Goal: Submit feedback/report problem: Submit feedback/report problem

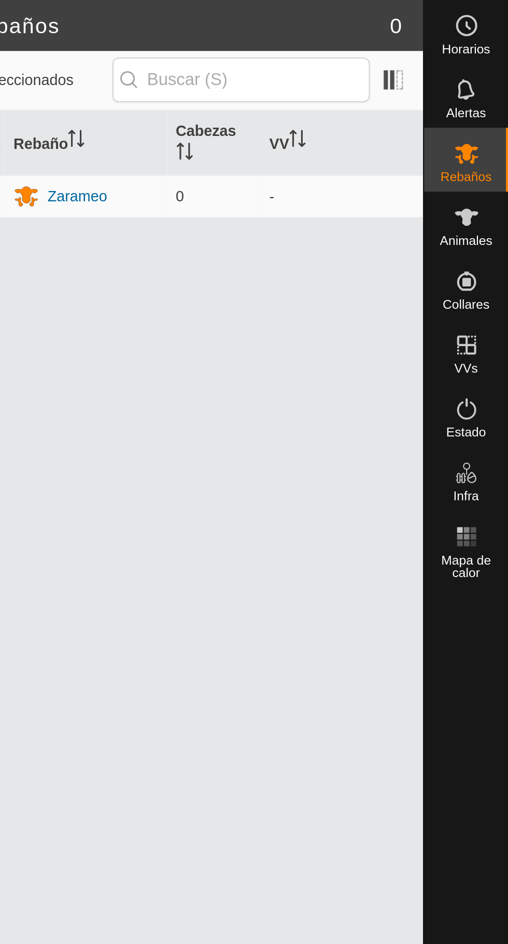
click at [493, 114] on font "Animales" at bounding box center [487, 117] width 25 height 7
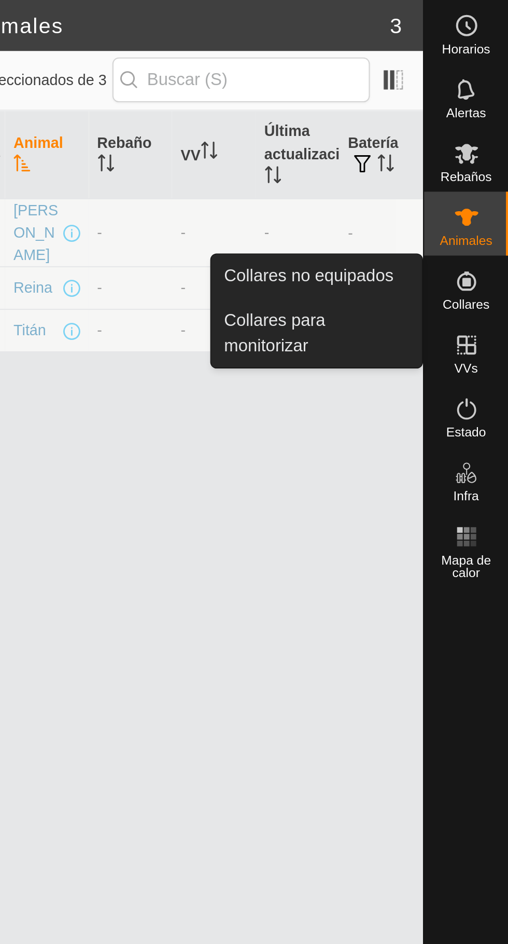
click at [436, 132] on font "Collares no equipados" at bounding box center [411, 134] width 82 height 9
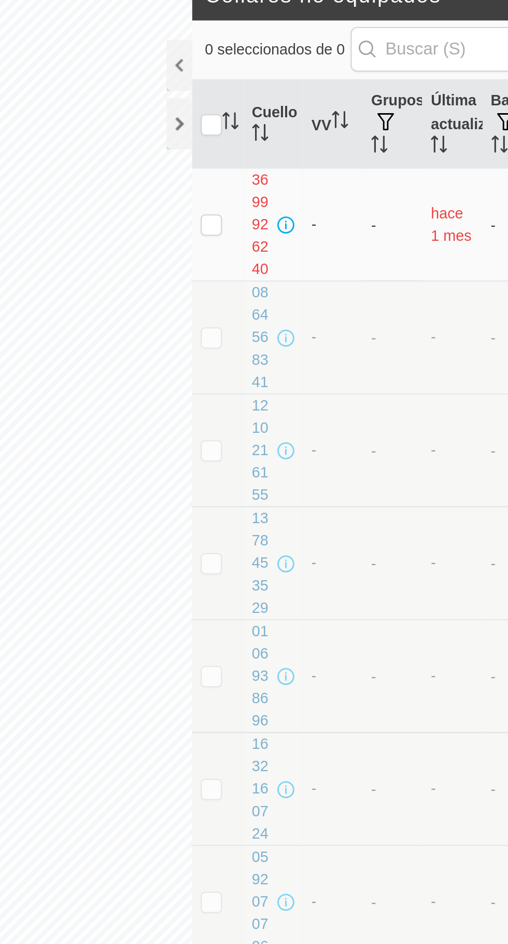
click at [268, 181] on font "0864568341" at bounding box center [271, 179] width 8 height 52
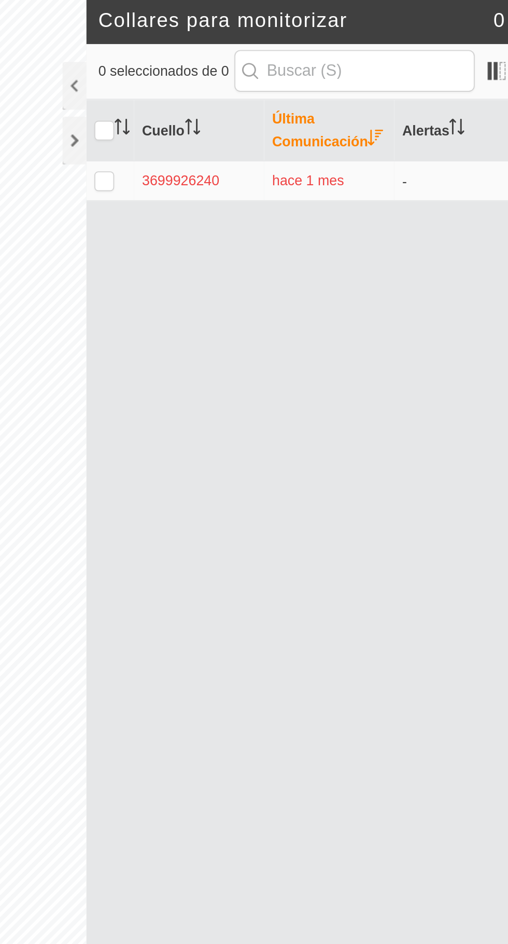
click at [299, 95] on font "3699926240" at bounding box center [287, 96] width 40 height 8
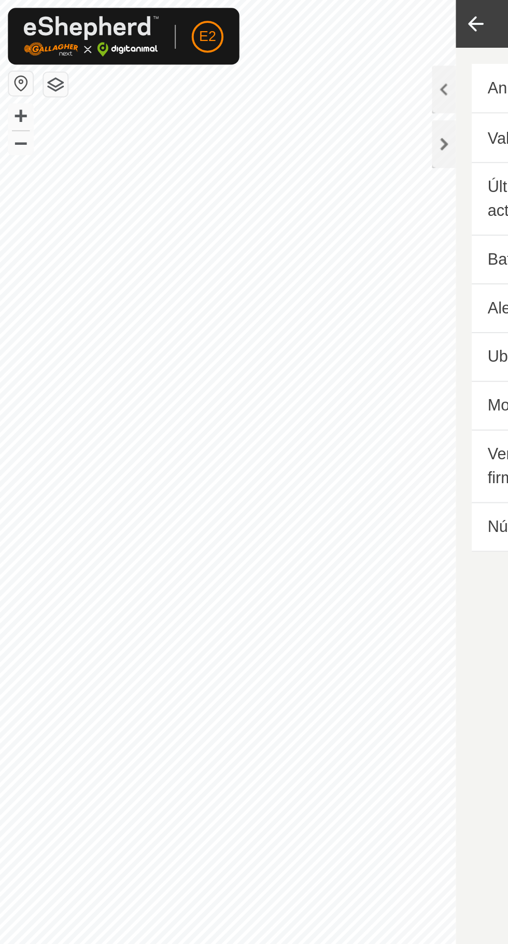
click at [229, 79] on div at bounding box center [232, 75] width 12 height 25
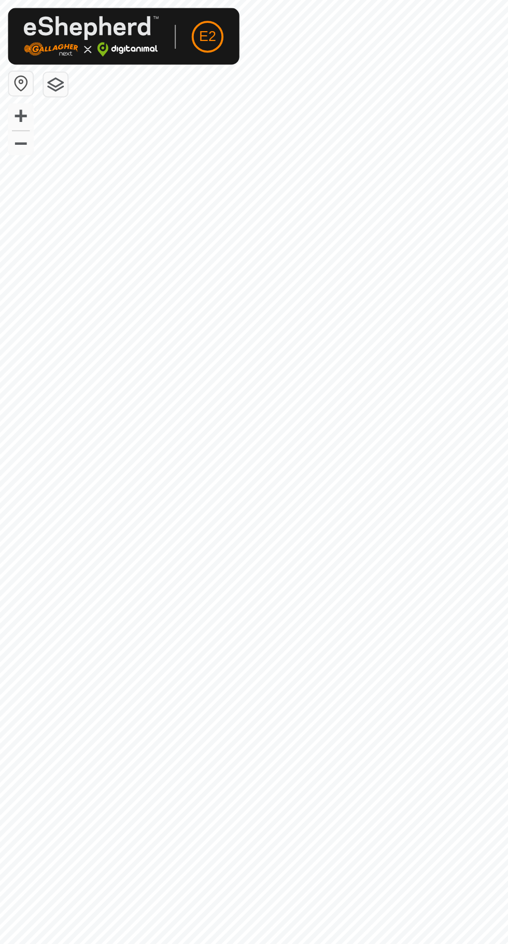
click at [11, 44] on button "button" at bounding box center [11, 43] width 12 height 12
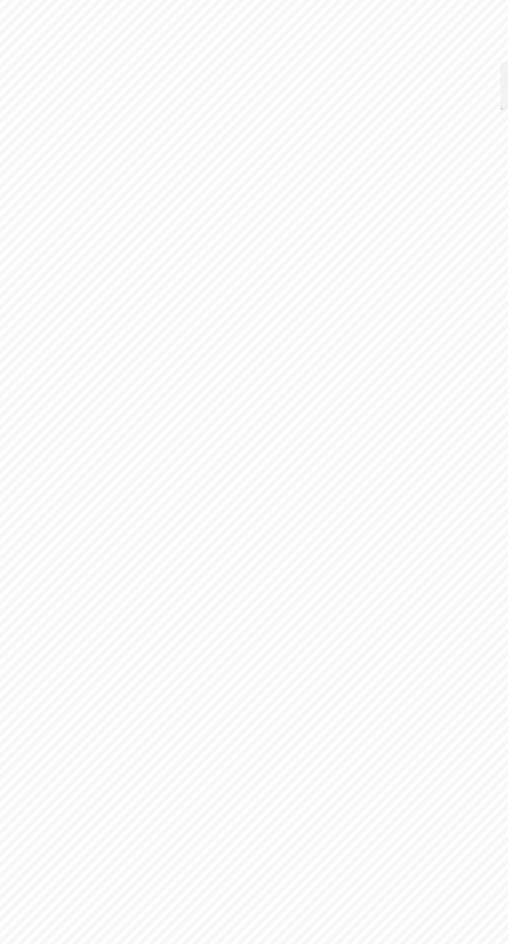
click at [458, 38] on div at bounding box center [460, 46] width 12 height 25
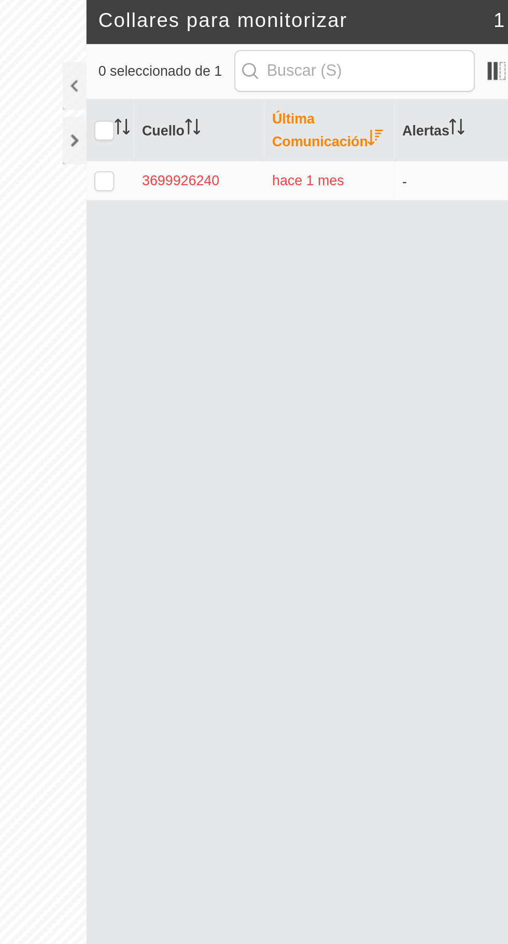
click at [451, 37] on span at bounding box center [452, 39] width 17 height 17
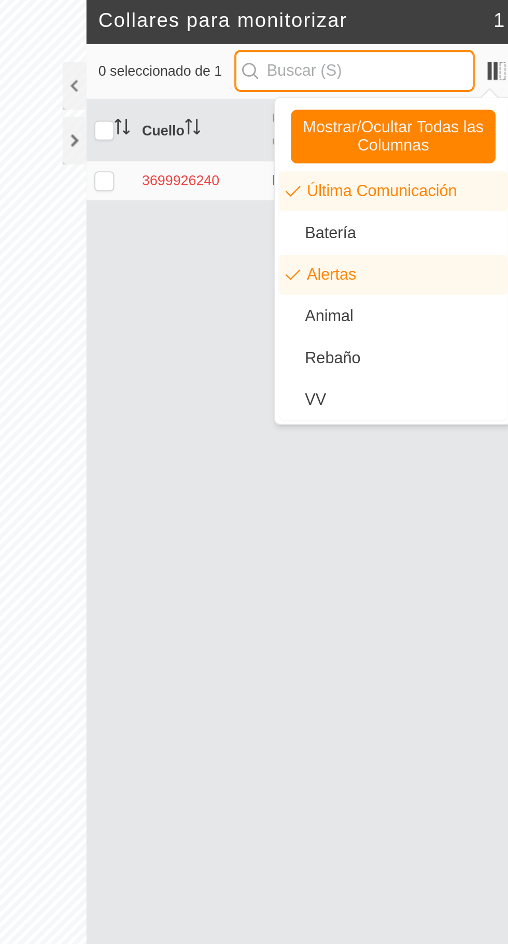
click at [381, 45] on input "text" at bounding box center [378, 39] width 126 height 22
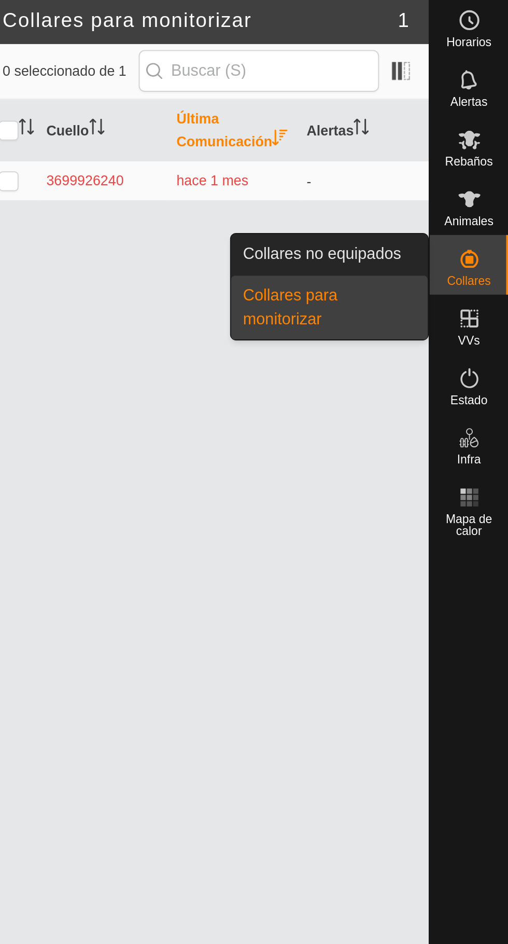
click at [429, 137] on font "Collares no equipados" at bounding box center [411, 134] width 82 height 9
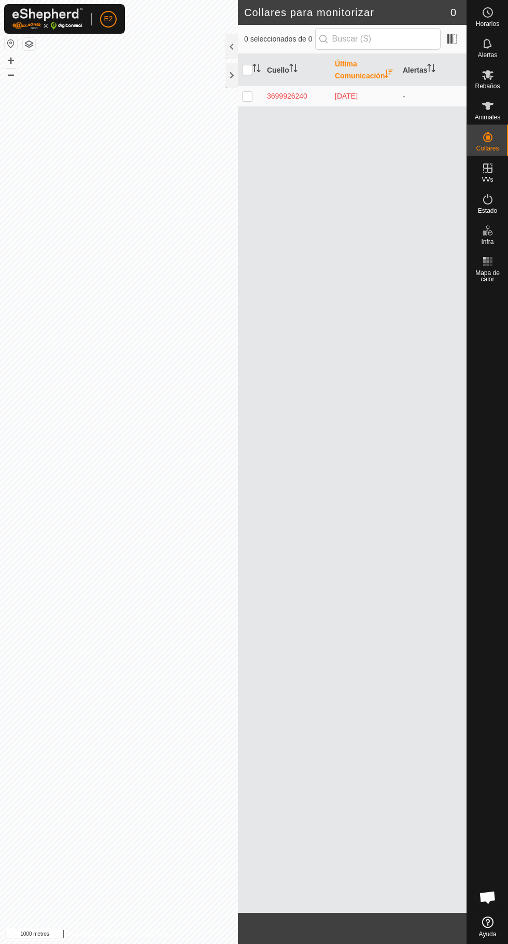
click at [488, 898] on span "Chat abierto" at bounding box center [487, 898] width 17 height 15
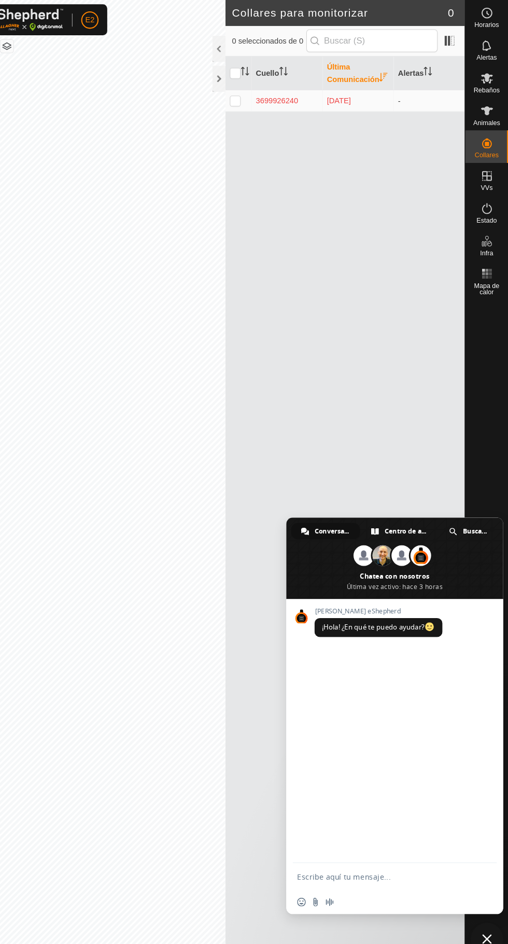
click at [387, 840] on textarea "Escribe aquí tu mensaje..." at bounding box center [389, 837] width 164 height 9
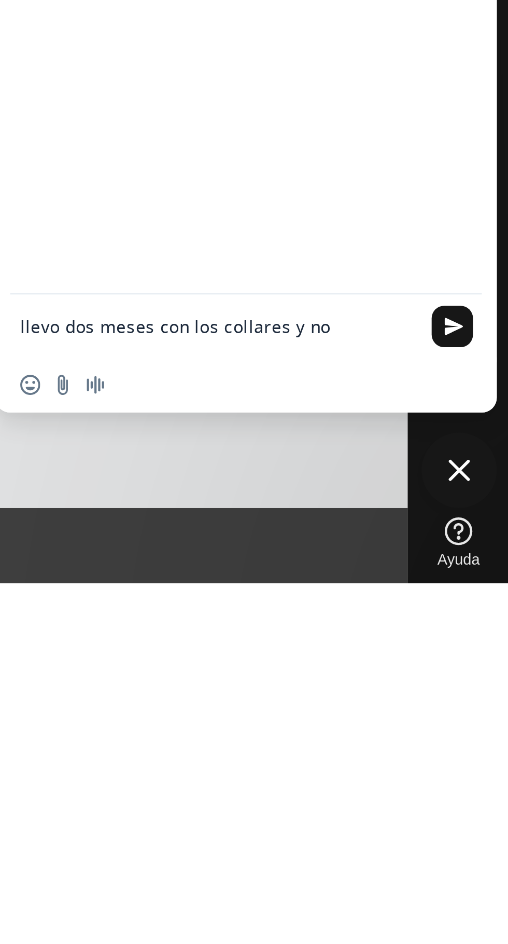
type textarea "llevo dos meses con los collares y no funcionan"
click at [490, 838] on span "Enviar" at bounding box center [485, 837] width 17 height 17
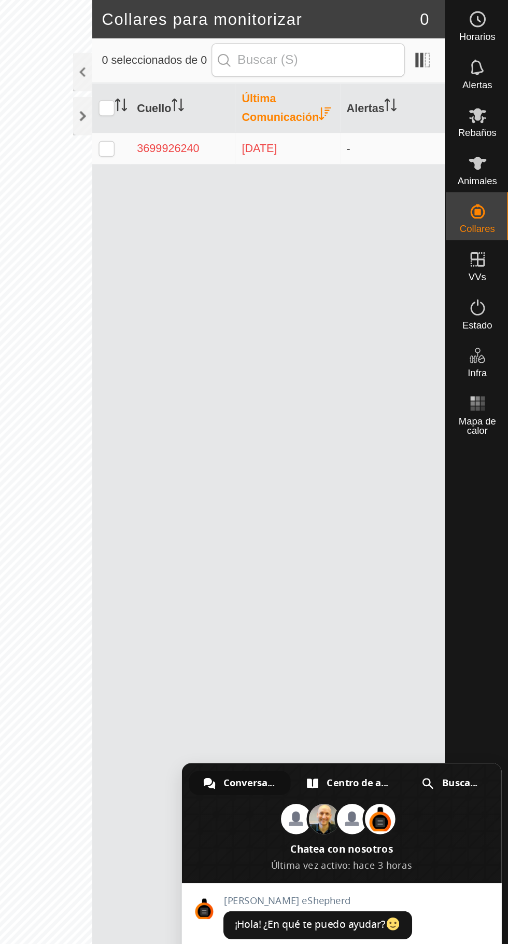
click at [489, 117] on font "Animales" at bounding box center [487, 117] width 25 height 7
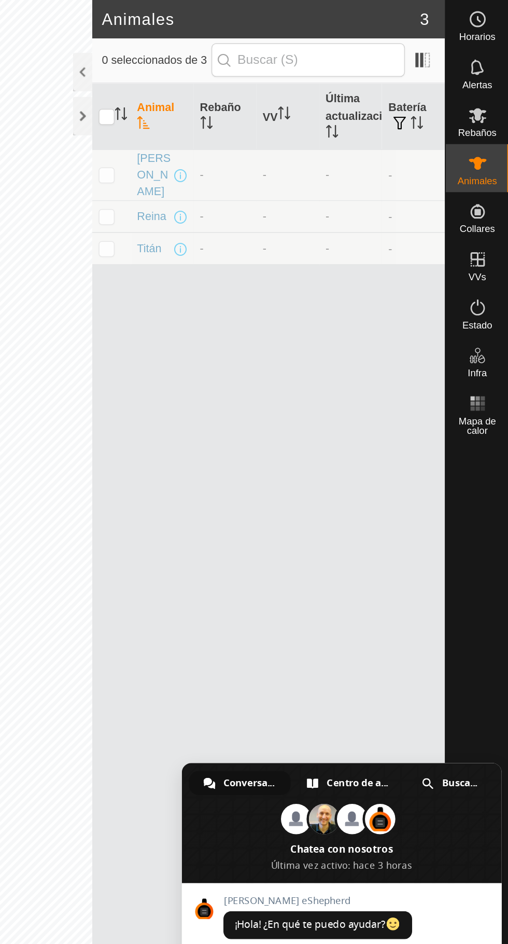
click at [488, 111] on icon at bounding box center [488, 106] width 12 height 12
click at [494, 24] on font "Horarios" at bounding box center [487, 23] width 23 height 7
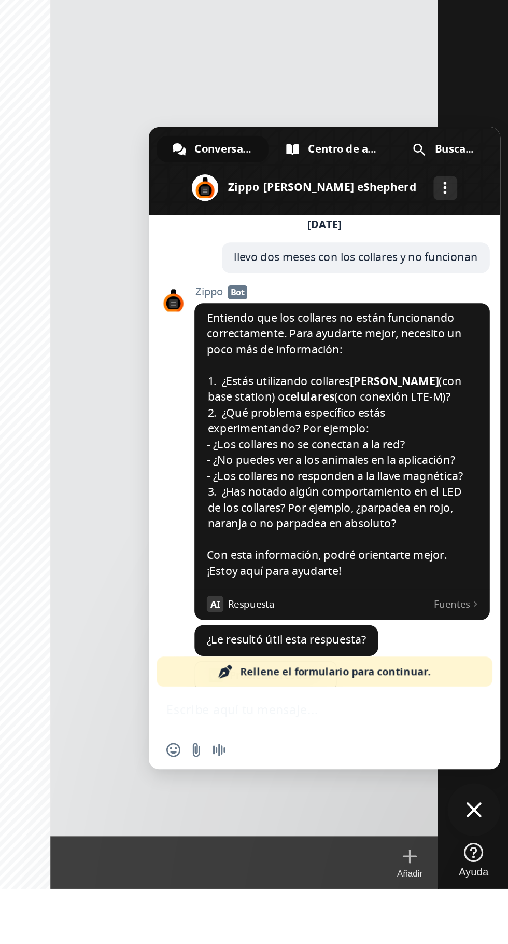
click at [408, 873] on div "Insertar un emoji Enviar un archivo Grabar mensaje de audio" at bounding box center [399, 861] width 207 height 23
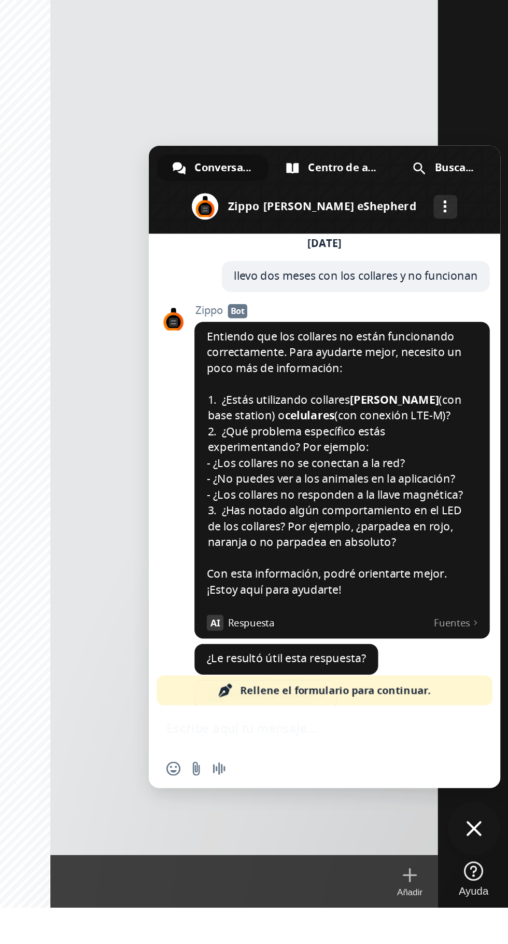
click at [387, 873] on div "Insertar un emoji Enviar un archivo Grabar mensaje de audio" at bounding box center [399, 861] width 207 height 23
click at [411, 873] on div "Insertar un emoji Enviar un archivo Grabar mensaje de audio" at bounding box center [399, 848] width 207 height 49
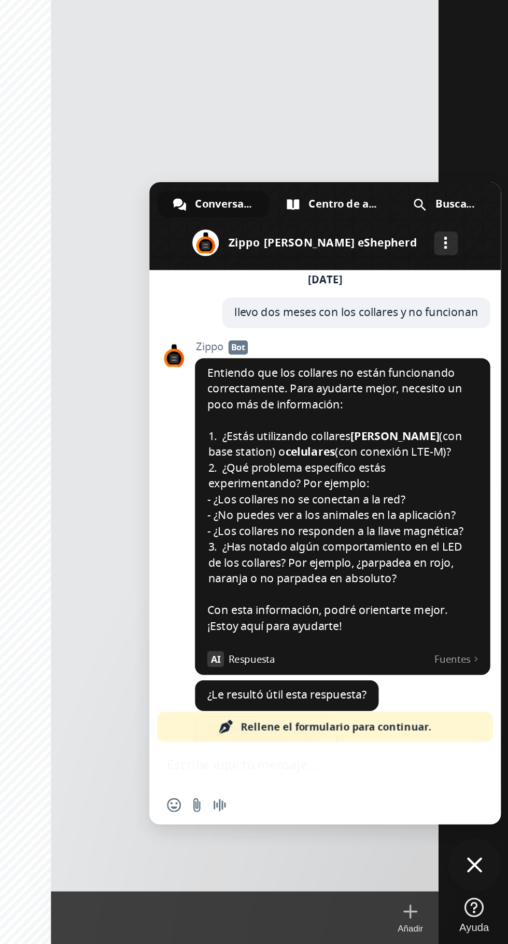
click at [353, 819] on span "Rellene el formulario para continuar." at bounding box center [406, 816] width 113 height 18
click at [407, 866] on div "Insertar un emoji Enviar un archivo Grabar mensaje de audio" at bounding box center [399, 861] width 207 height 23
click at [338, 862] on span "Grabar mensaje de audio" at bounding box center [338, 861] width 8 height 8
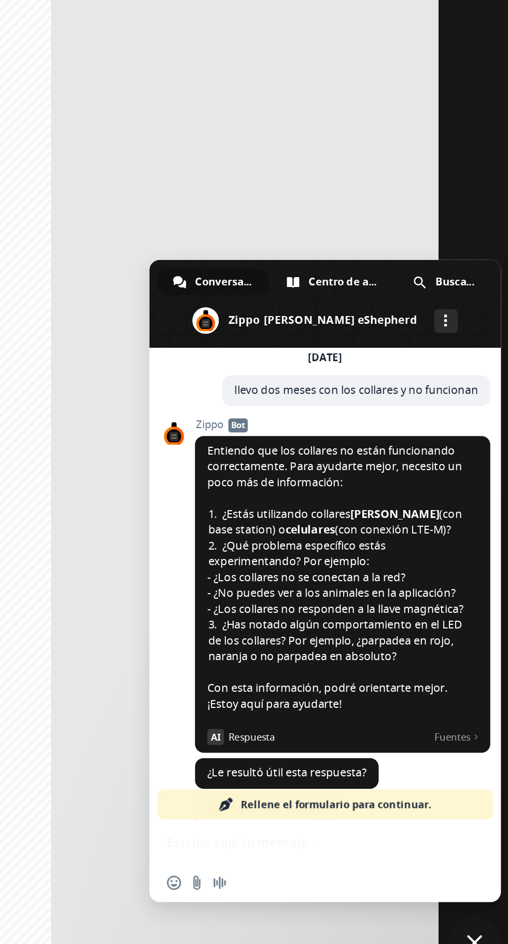
click at [465, 537] on div "Más canales" at bounding box center [471, 530] width 14 height 14
click at [454, 677] on span "¿Qué problema específico estás experimentando? Por ejemplo:" at bounding box center [410, 667] width 159 height 19
click at [415, 760] on span "Entiendo que los collares no están funcionando correctamente. Para ayudarte mej…" at bounding box center [410, 681] width 160 height 158
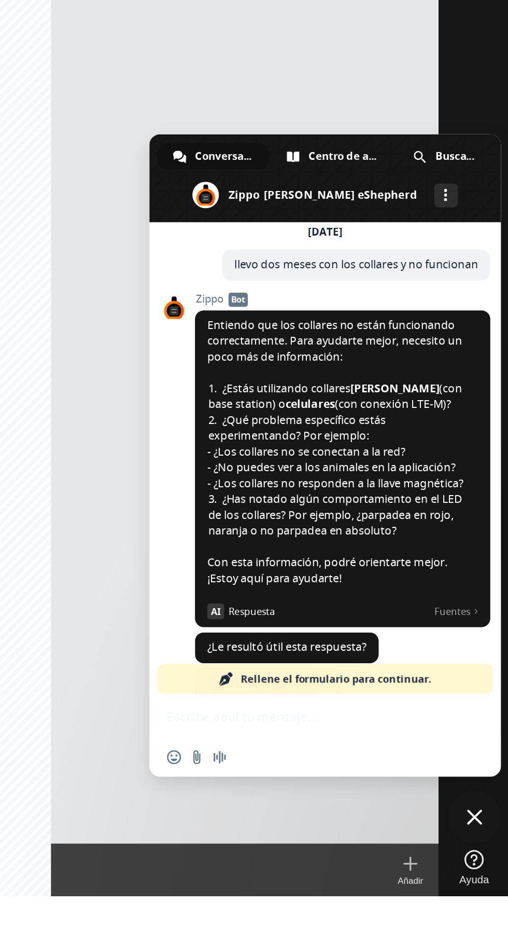
click at [414, 873] on div "Insertar un emoji Enviar un archivo Grabar mensaje de audio" at bounding box center [399, 861] width 207 height 23
click at [420, 873] on div "Insertar un emoji Enviar un archivo Grabar mensaje de audio" at bounding box center [399, 848] width 207 height 49
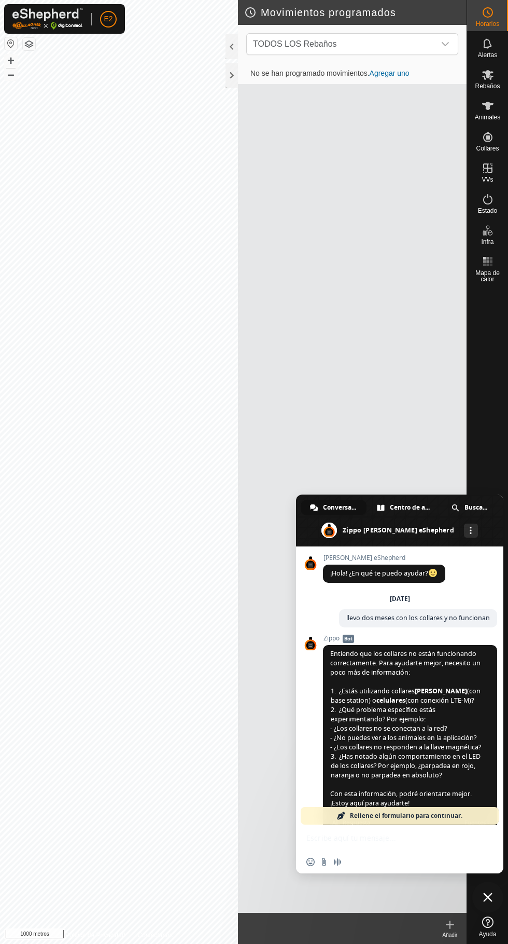
scroll to position [47, 0]
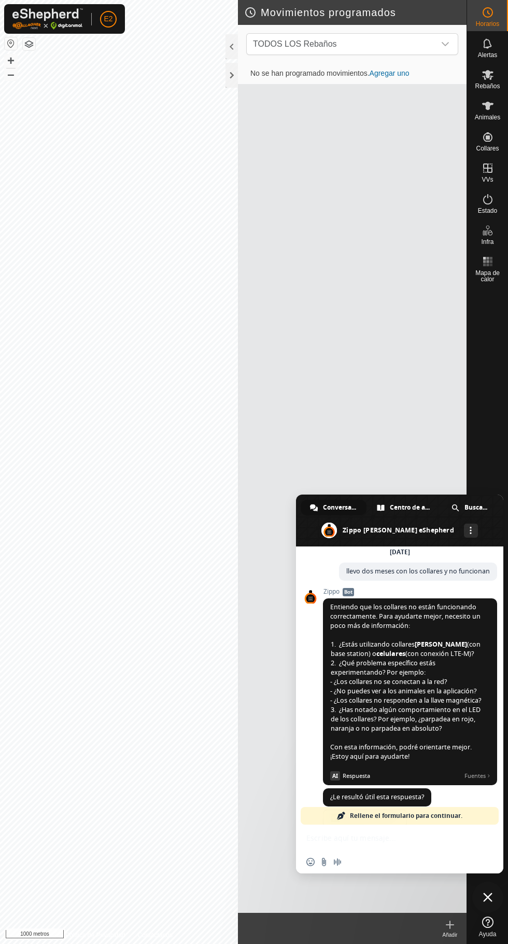
click at [405, 856] on div "Insertar un emoji Enviar un archivo Grabar mensaje de audio" at bounding box center [399, 861] width 207 height 23
click at [410, 839] on div "Insertar un emoji Enviar un archivo Grabar mensaje de audio" at bounding box center [399, 848] width 207 height 49
click at [416, 617] on span "Entiendo que los collares no están funcionando correctamente. Para ayudarte mej…" at bounding box center [410, 681] width 160 height 158
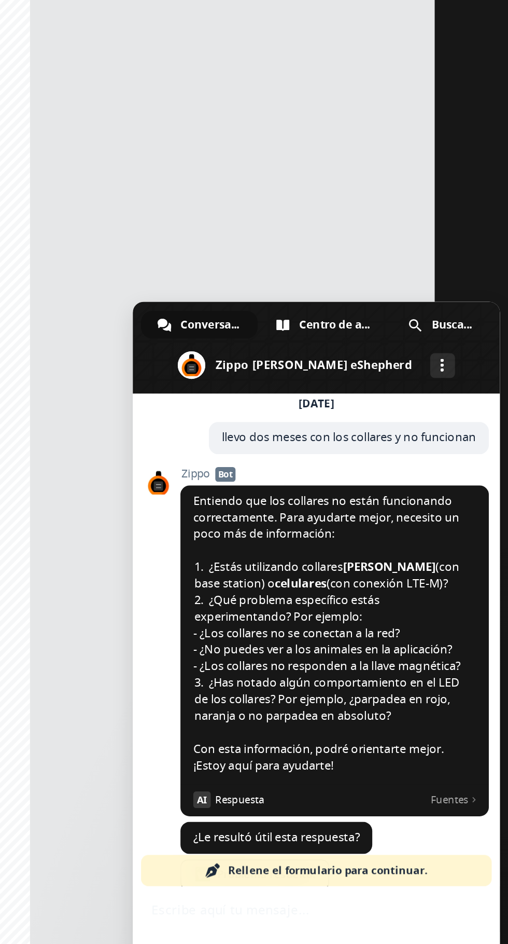
click at [315, 506] on span at bounding box center [314, 508] width 8 height 8
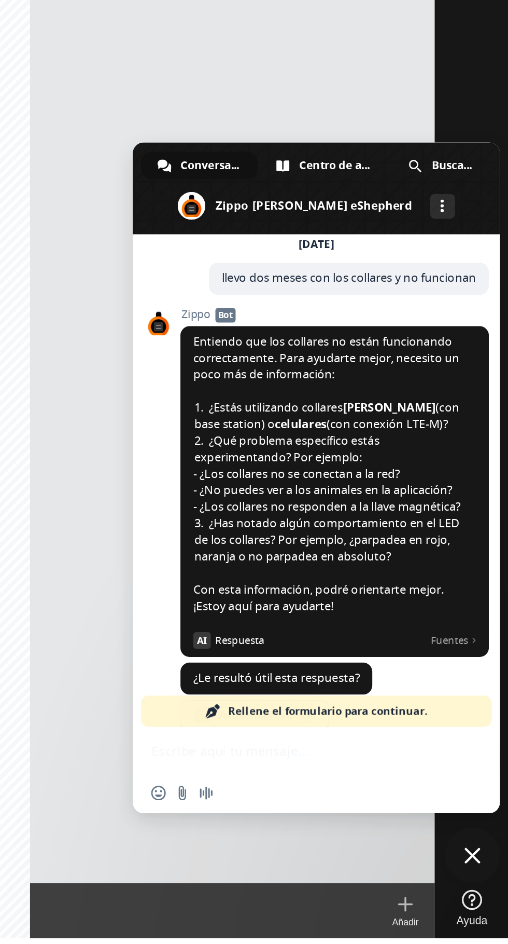
click at [373, 824] on span "Rellene el formulario para continuar." at bounding box center [406, 816] width 113 height 18
click at [351, 824] on span "Rellene el formulario para continuar." at bounding box center [406, 816] width 113 height 18
click at [465, 873] on div "Insertar un emoji Enviar un archivo Grabar mensaje de audio" at bounding box center [399, 861] width 207 height 23
click at [313, 866] on span "Insertar un emoji" at bounding box center [311, 861] width 8 height 8
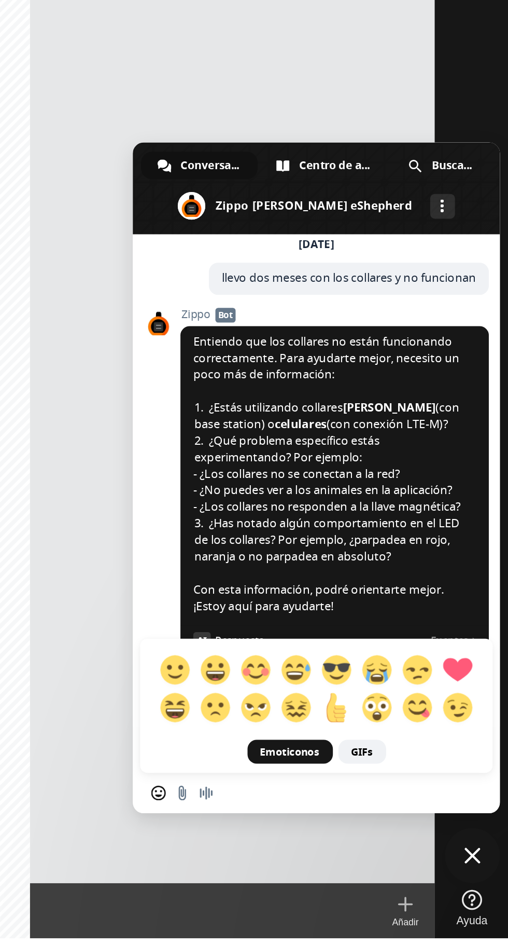
click at [437, 873] on div "Insertar un emoji Enviar un archivo Grabar mensaje de audio" at bounding box center [399, 861] width 207 height 23
click at [311, 866] on span "Insertar un emoji" at bounding box center [311, 861] width 8 height 8
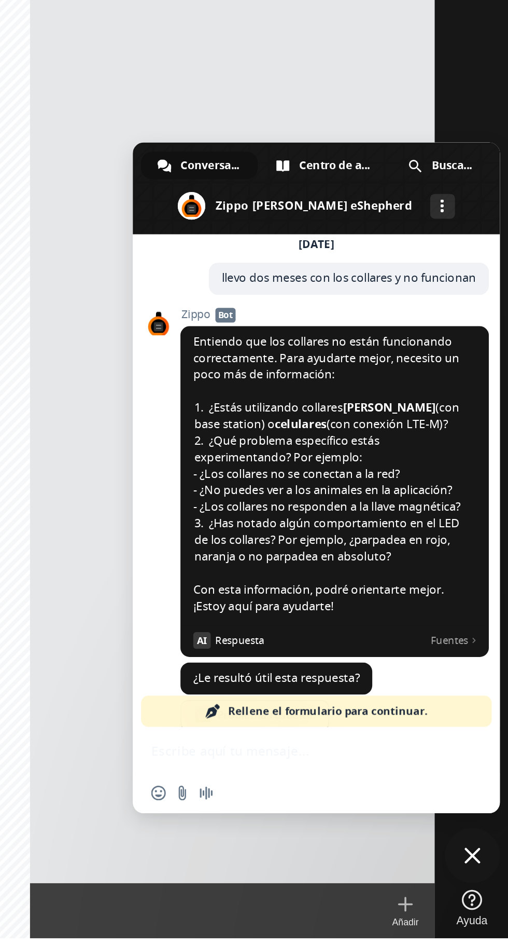
click at [413, 873] on div "Insertar un emoji Enviar un archivo Grabar mensaje de audio" at bounding box center [399, 861] width 207 height 23
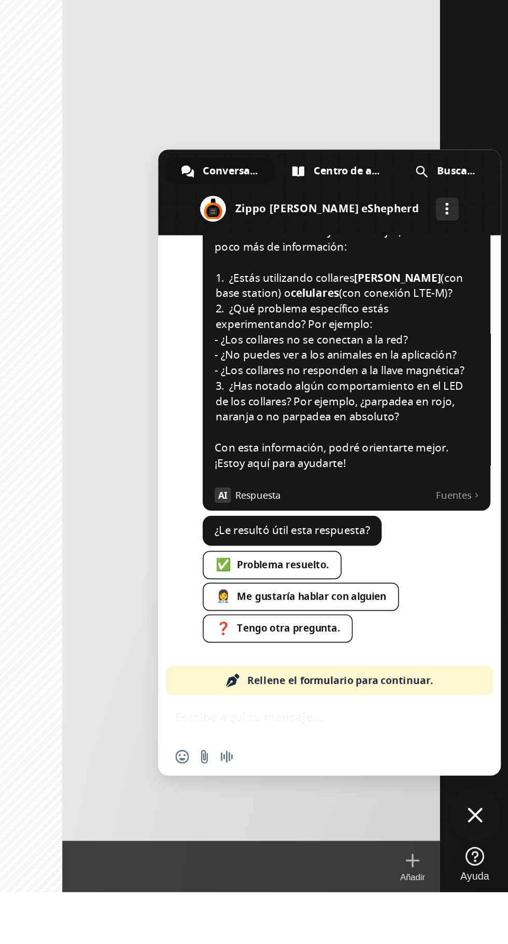
scroll to position [0, 0]
click at [391, 793] on div "❓ Tengo otra pregunta." at bounding box center [368, 783] width 91 height 17
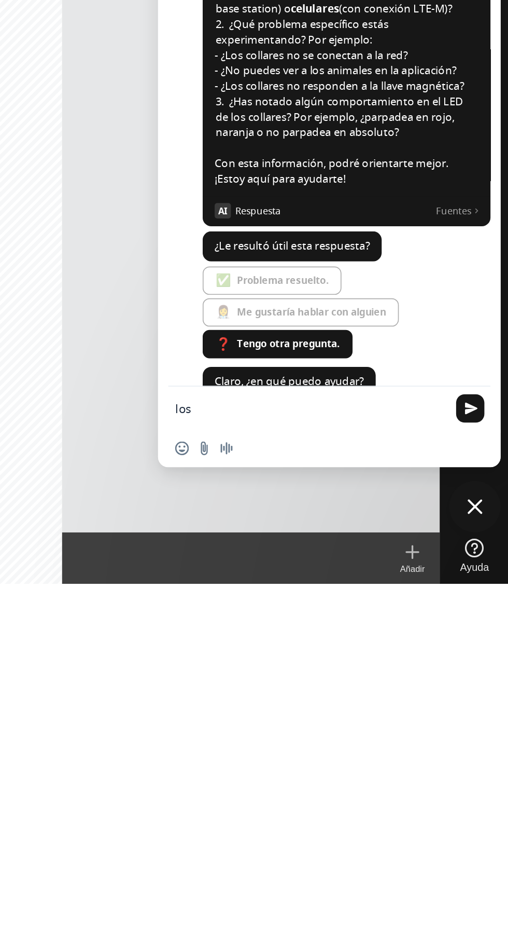
scroll to position [126, 0]
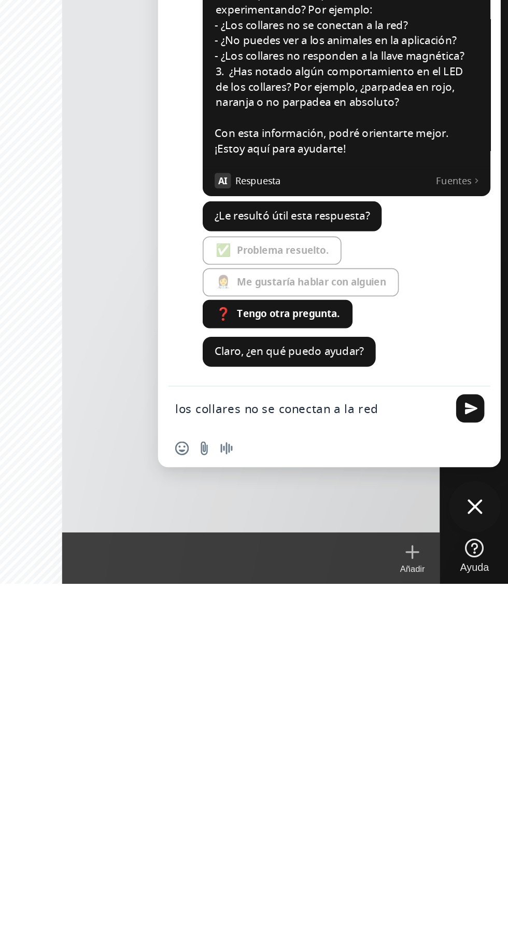
type textarea "los collares no se conectan a la red"
click at [486, 838] on span "Enviar" at bounding box center [486, 838] width 8 height 8
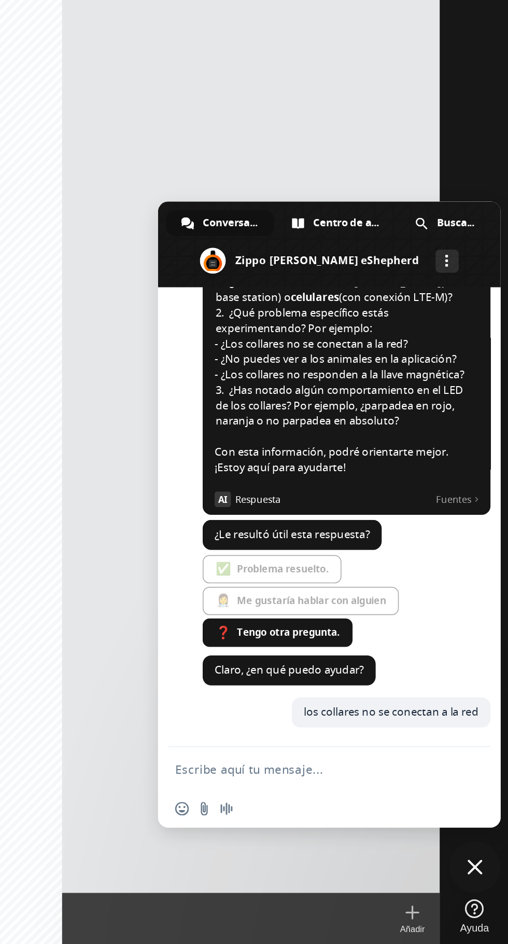
scroll to position [151, 0]
click at [399, 835] on textarea "Escribe aquí tu mensaje..." at bounding box center [389, 837] width 164 height 9
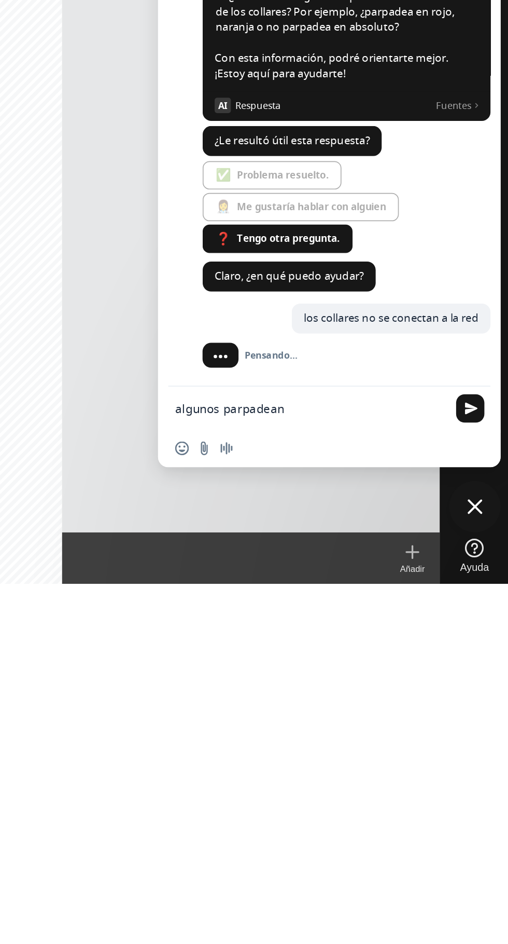
scroll to position [172, 0]
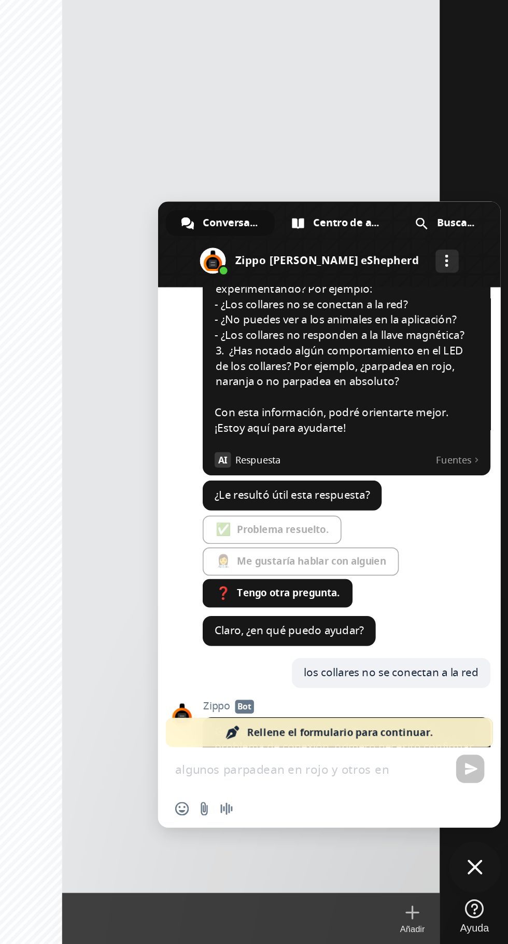
click at [411, 886] on div "No se han programado movimientos. Agregar uno" at bounding box center [352, 487] width 229 height 849
click at [449, 842] on div "algunos parpadean en rojo y otros en Insertar un emoji Enviar un archivo Grabar…" at bounding box center [399, 848] width 207 height 49
click at [485, 847] on div "algunos parpadean en rojo y otros en Insertar un emoji Enviar un archivo Grabar…" at bounding box center [399, 848] width 207 height 49
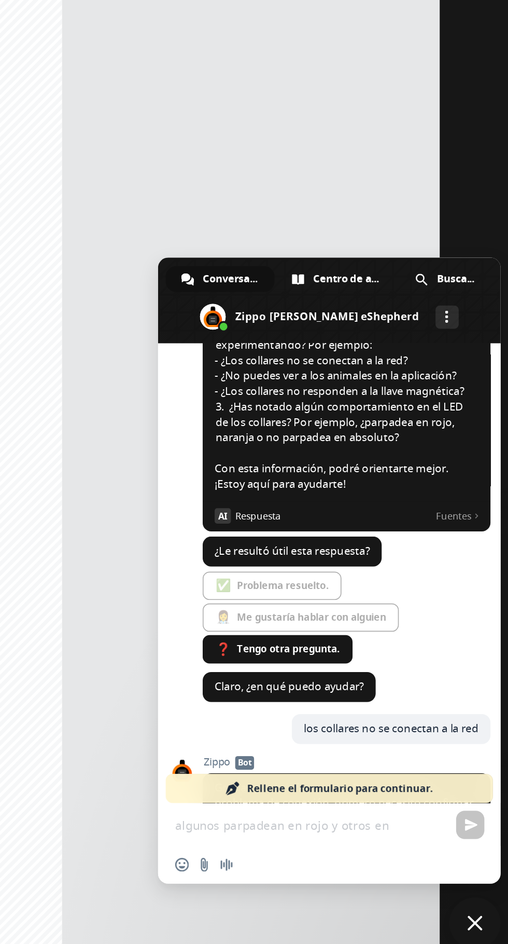
scroll to position [0, 0]
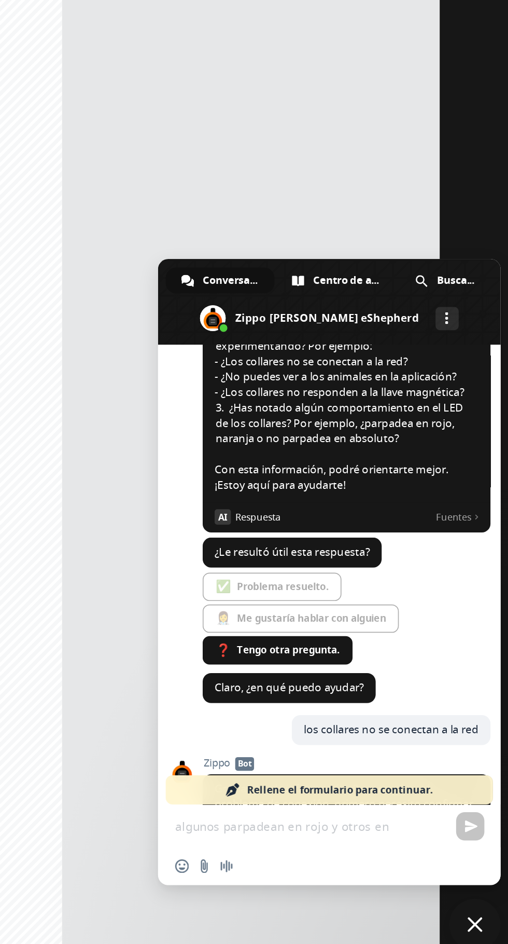
click at [467, 736] on span "✅ Problema resuelto. 👩‍⚕️ Me gustaría hablar con alguien ❓ Tengo otra pregunta." at bounding box center [410, 713] width 174 height 58
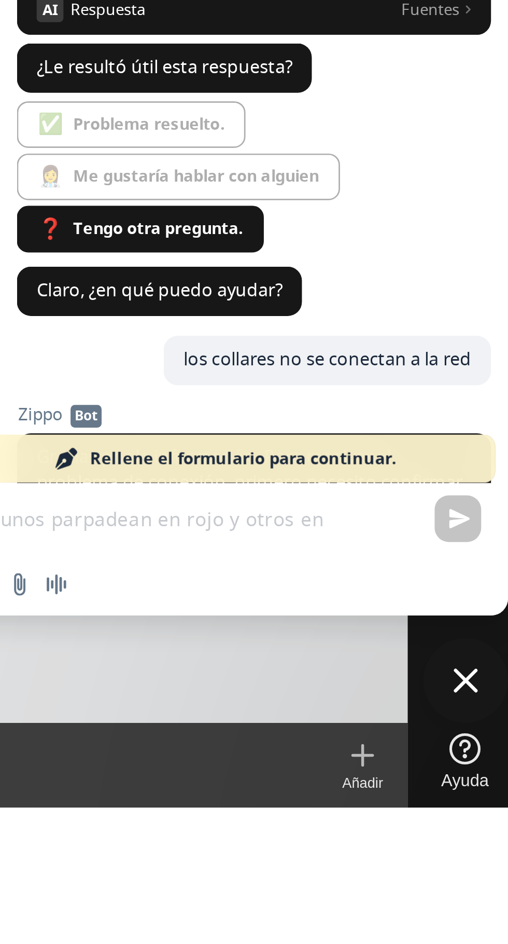
click at [445, 803] on span "Zippo Bot" at bounding box center [410, 799] width 174 height 7
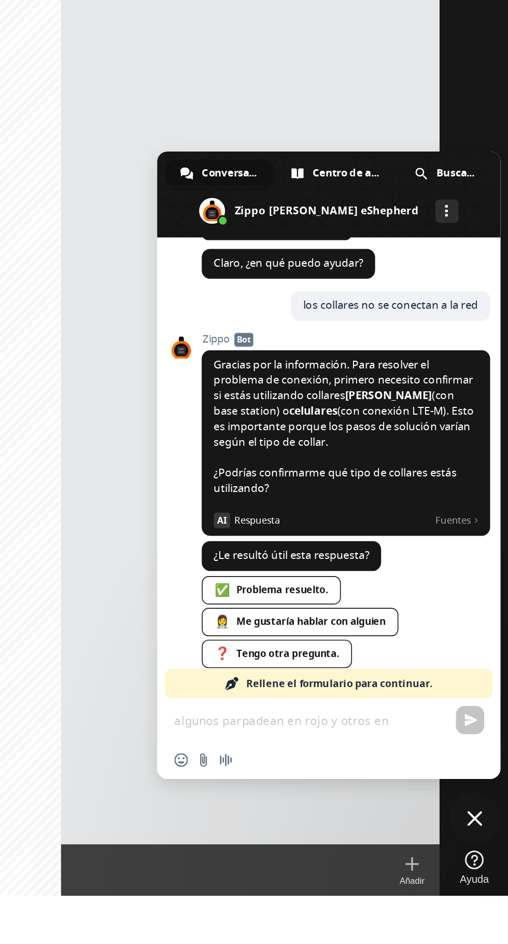
click at [426, 787] on div "👩‍⚕️ Me gustaría hablar con alguien" at bounding box center [382, 778] width 119 height 17
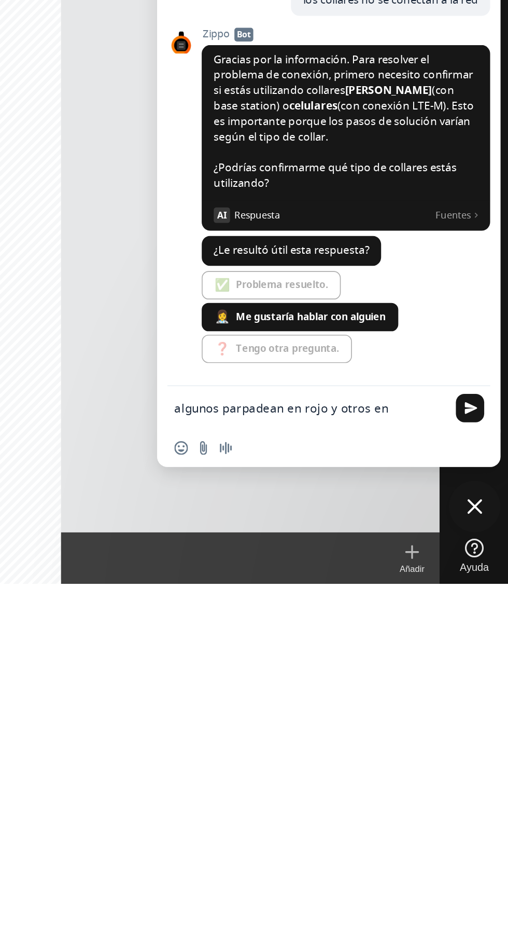
scroll to position [397, 0]
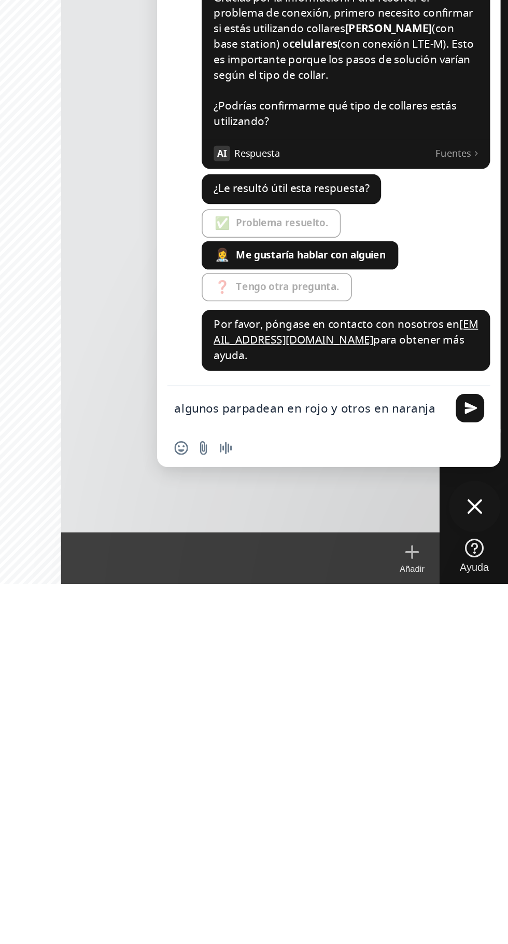
type textarea "algunos parpadean en rojo y otros en naranja"
click at [488, 841] on span "Enviar" at bounding box center [486, 838] width 8 height 8
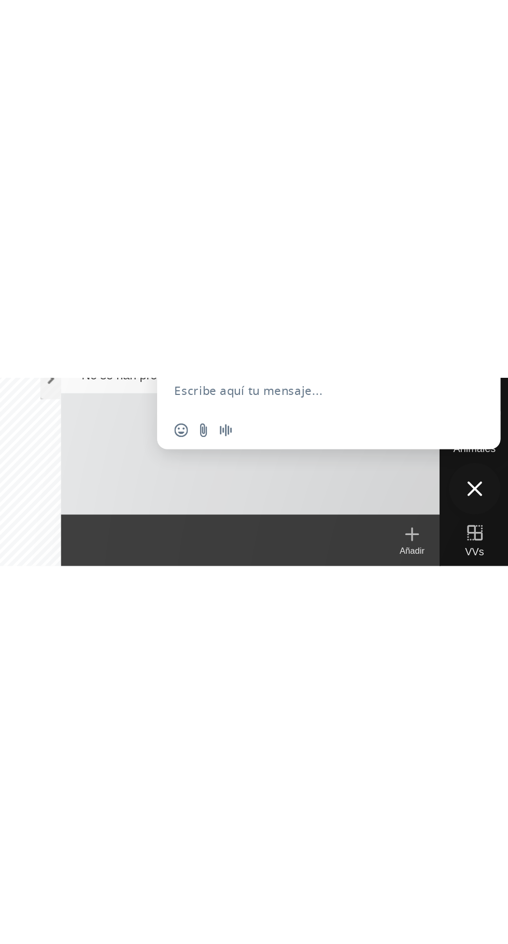
scroll to position [0, 0]
